Goal: Task Accomplishment & Management: Manage account settings

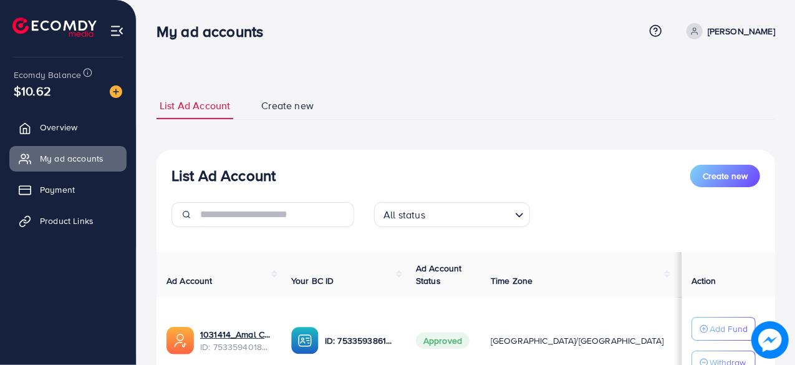
scroll to position [109, 0]
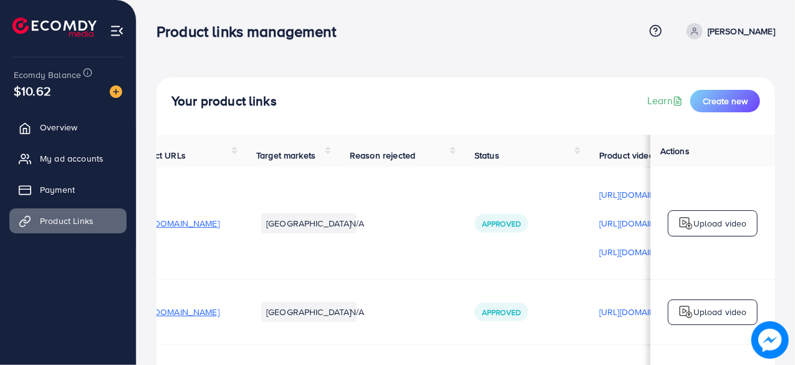
scroll to position [0, 39]
click at [67, 161] on span "My ad accounts" at bounding box center [75, 158] width 64 height 12
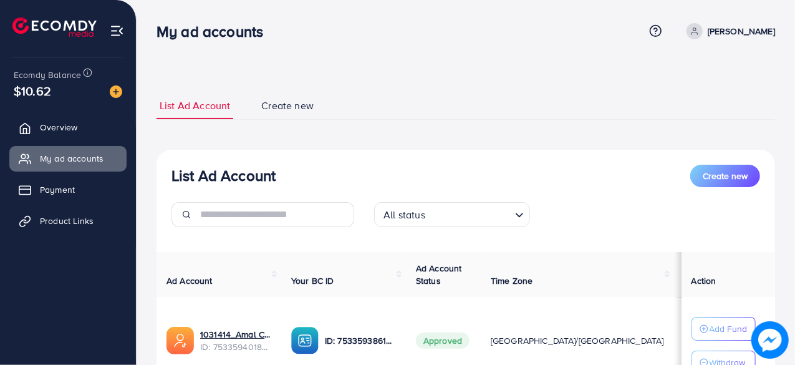
scroll to position [109, 0]
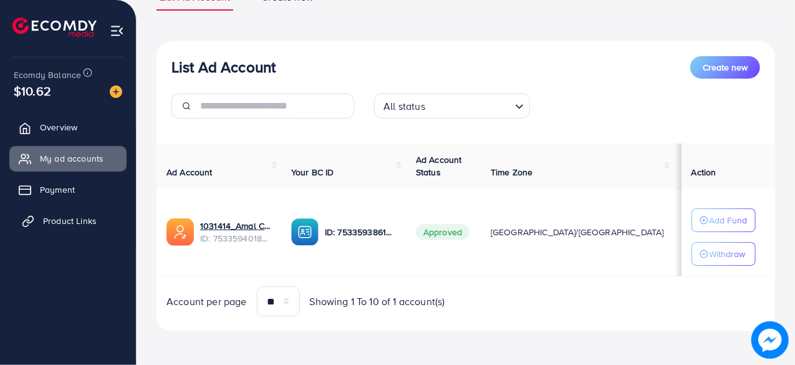
click at [67, 216] on span "Product Links" at bounding box center [70, 221] width 54 height 12
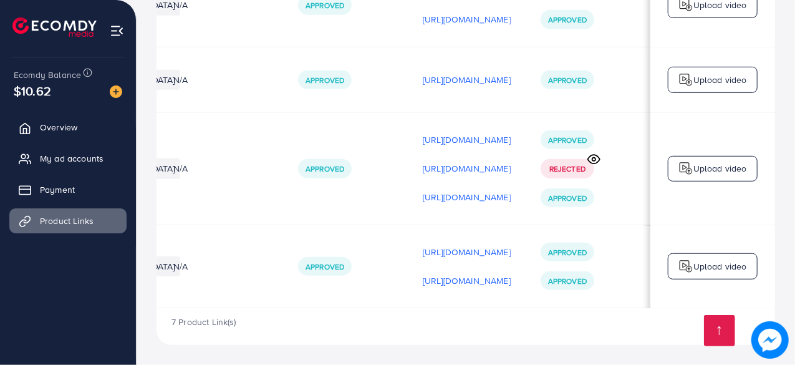
scroll to position [0, 369]
click at [460, 279] on p "[URL][DOMAIN_NAME]" at bounding box center [467, 280] width 88 height 15
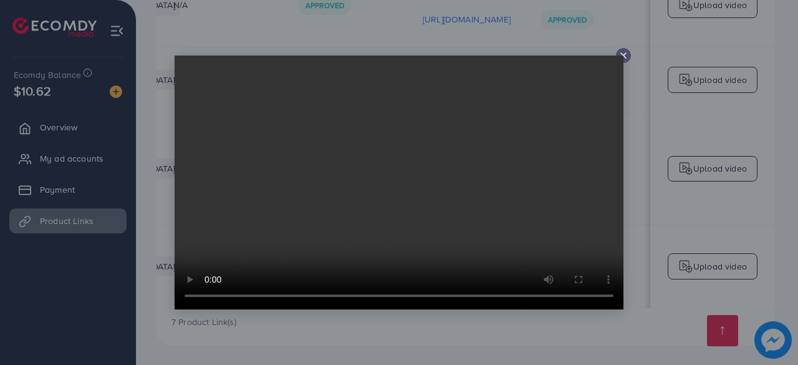
click at [625, 52] on icon at bounding box center [624, 56] width 10 height 10
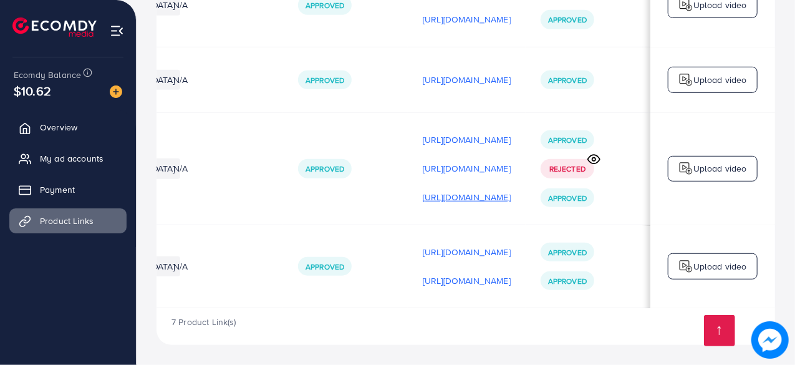
click at [443, 199] on p "[URL][DOMAIN_NAME]" at bounding box center [467, 197] width 88 height 15
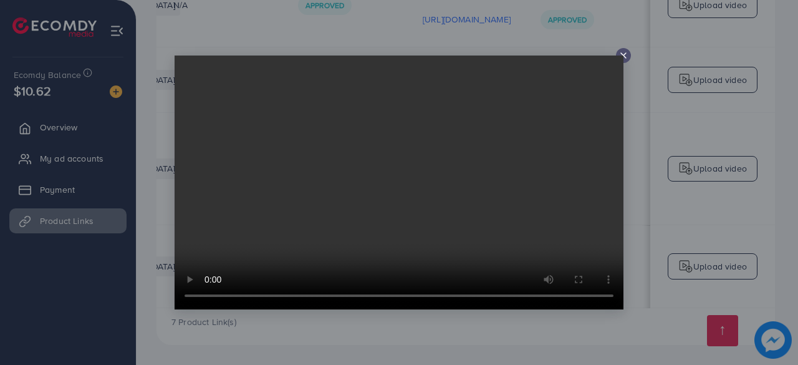
click at [622, 56] on video at bounding box center [399, 183] width 449 height 254
click at [620, 54] on icon at bounding box center [624, 56] width 10 height 10
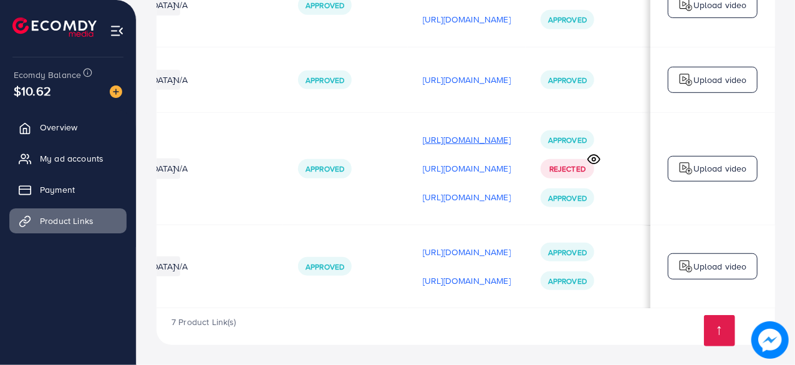
click at [443, 138] on p "[URL][DOMAIN_NAME]" at bounding box center [467, 139] width 88 height 15
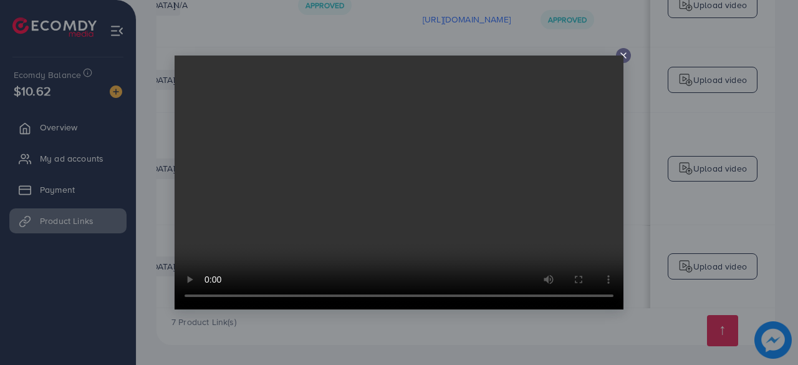
click at [623, 57] on video at bounding box center [399, 183] width 449 height 254
click at [621, 55] on icon at bounding box center [624, 56] width 10 height 10
